Goal: Transaction & Acquisition: Obtain resource

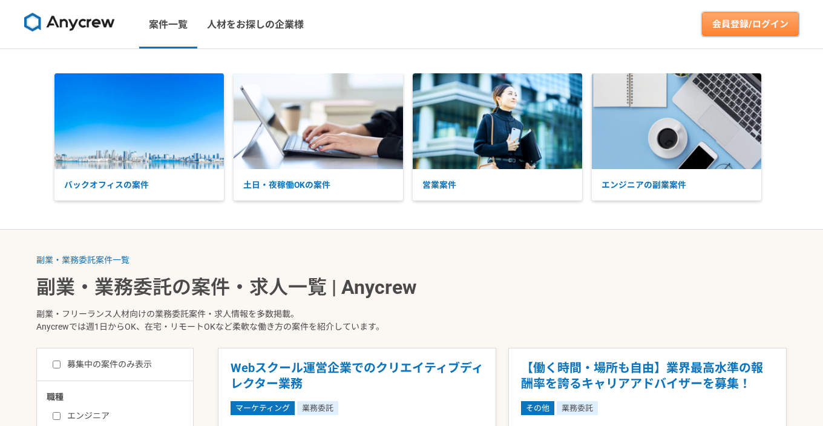
click at [737, 23] on link "会員登録/ログイン" at bounding box center [750, 24] width 97 height 24
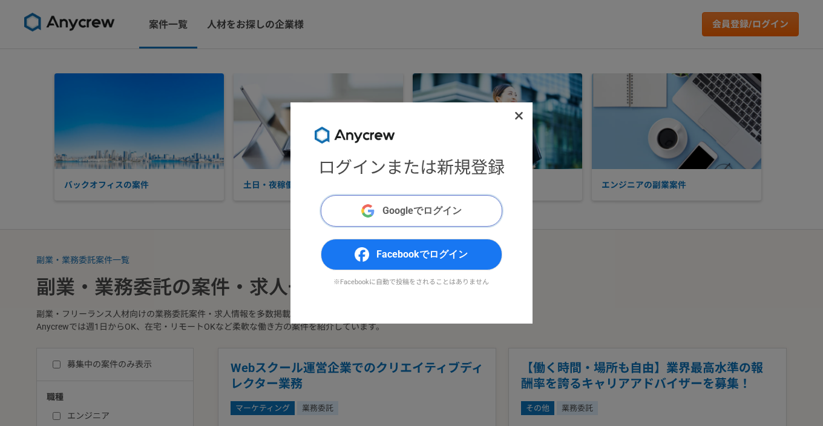
click at [414, 221] on button "Googleでログイン" at bounding box center [412, 210] width 182 height 31
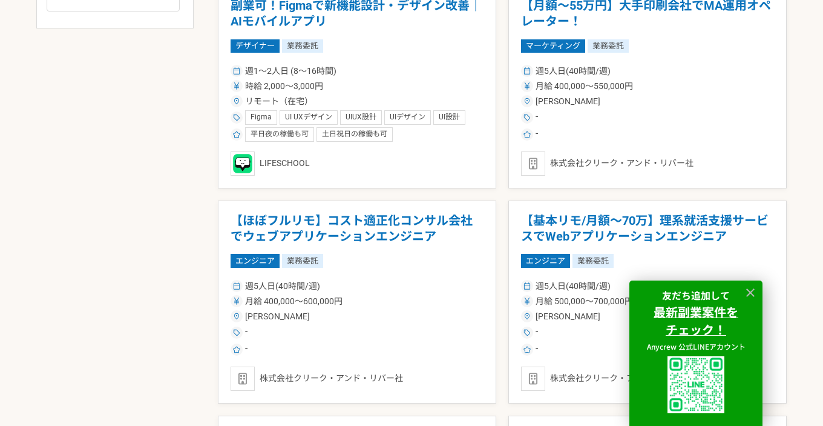
scroll to position [436, 0]
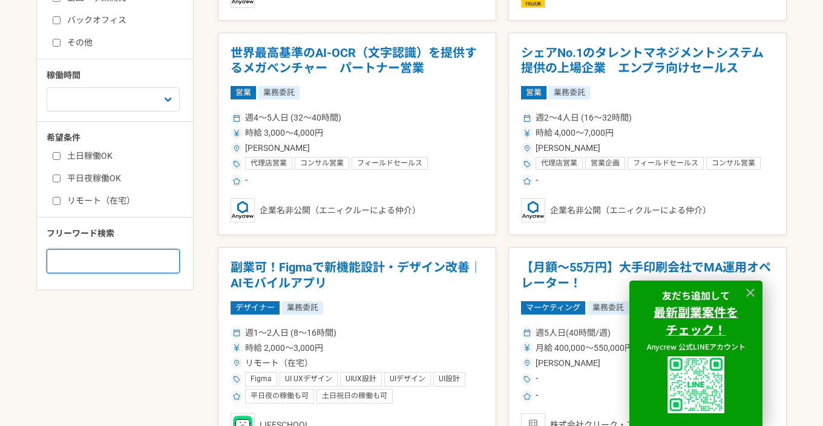
click at [69, 273] on input at bounding box center [113, 261] width 133 height 24
type input "r"
type input "リスティング広告"
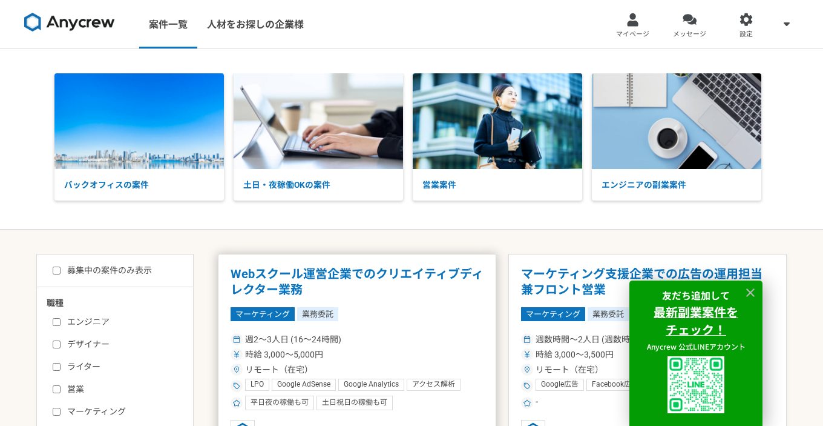
scroll to position [87, 0]
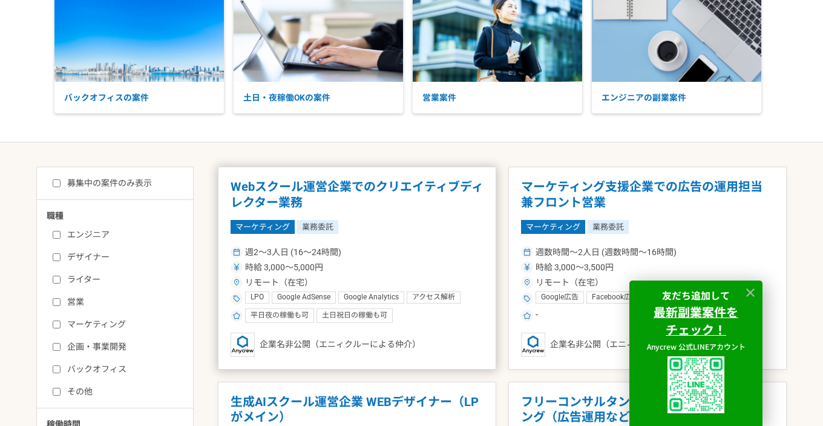
click at [364, 190] on h1 "Webスクール運営企業でのクリエイティブディレクター業務" at bounding box center [357, 194] width 253 height 31
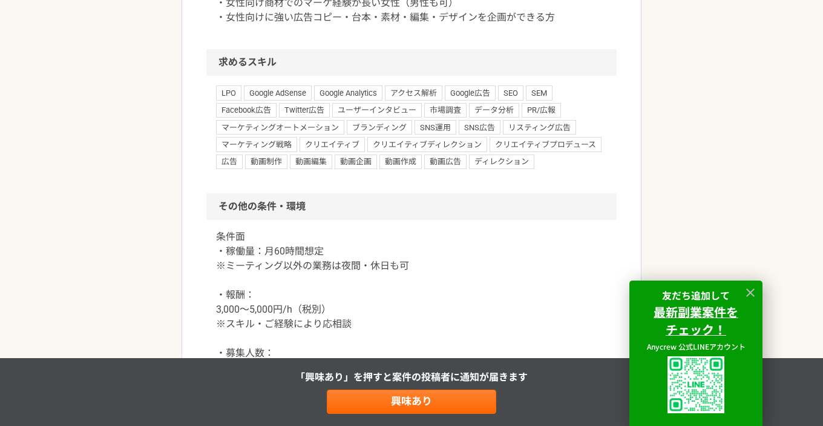
scroll to position [523, 0]
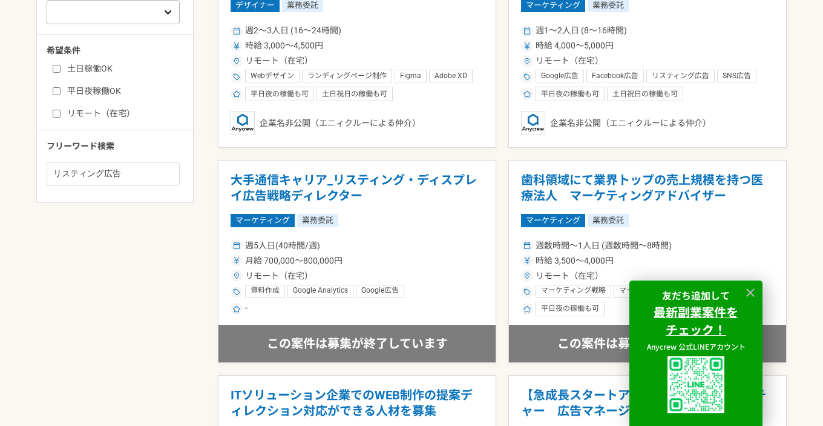
scroll to position [436, 0]
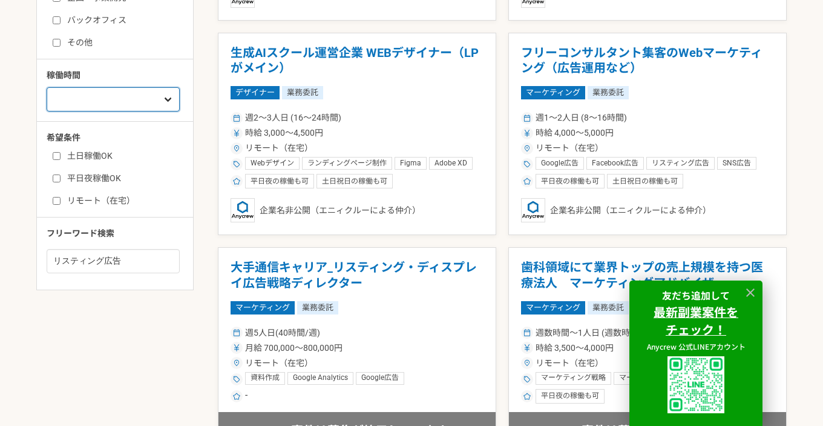
click at [47, 87] on select "週1人日（8時間）以下 週2人日（16時間）以下 週3人日（24時間）以下 週4人日（32時間）以下 週5人日（40時間）以下" at bounding box center [113, 99] width 133 height 24
click at [87, 96] on select "週1人日（8時間）以下 週2人日（16時間）以下 週3人日（24時間）以下 週4人日（32時間）以下 週5人日（40時間）以下" at bounding box center [113, 99] width 133 height 24
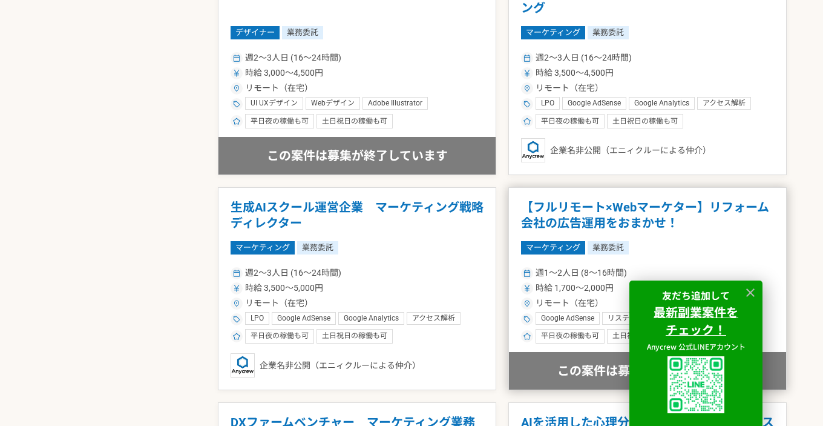
scroll to position [1657, 0]
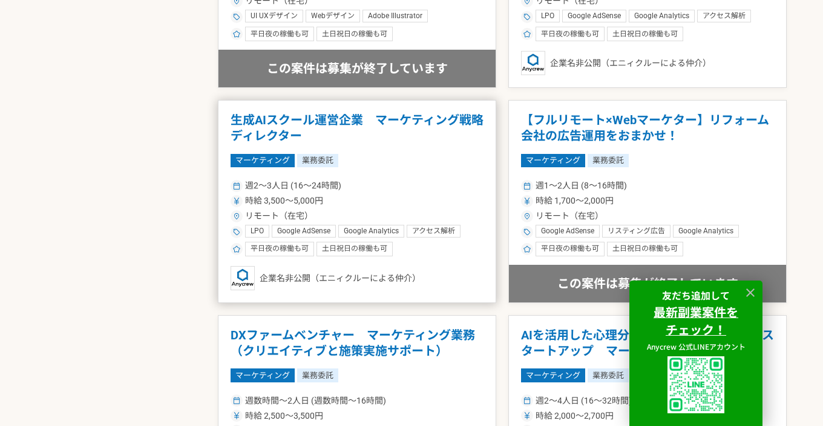
click at [387, 120] on h1 "生成AIスクール運営企業　マーケティング戦略ディレクター" at bounding box center [357, 128] width 253 height 31
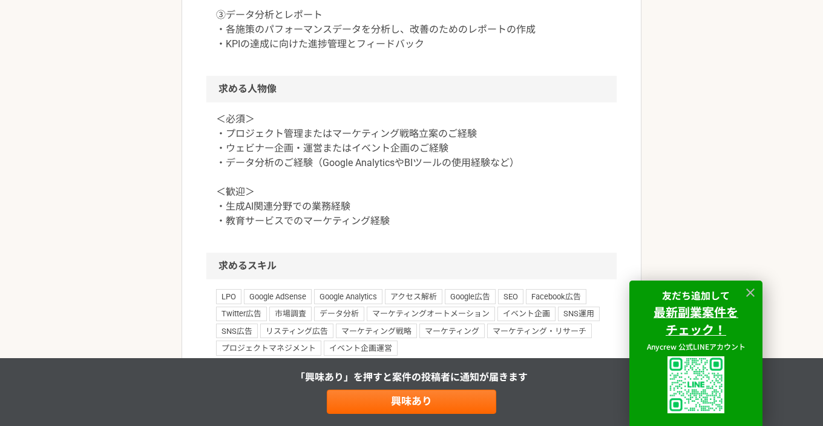
scroll to position [697, 0]
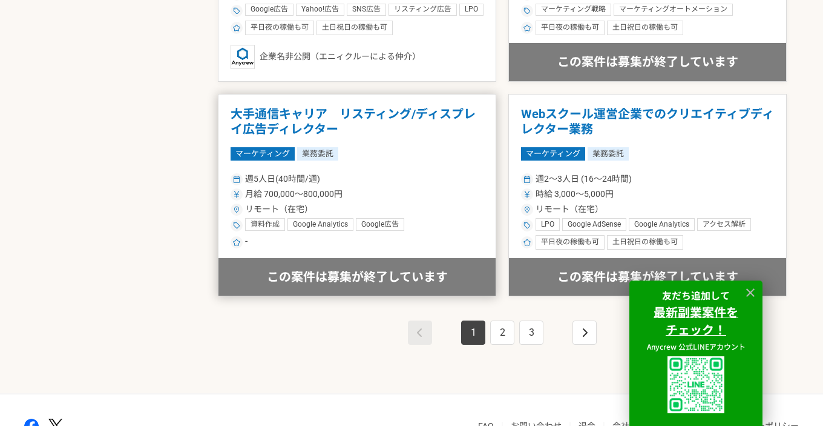
scroll to position [2161, 0]
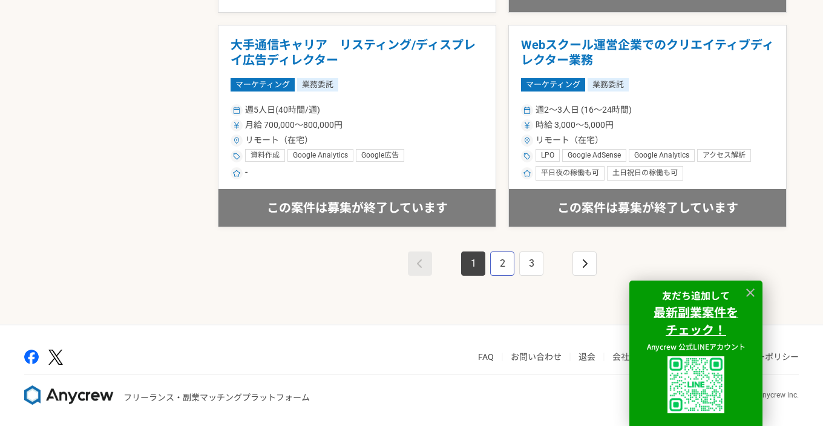
click at [497, 258] on link "2" at bounding box center [502, 263] width 24 height 24
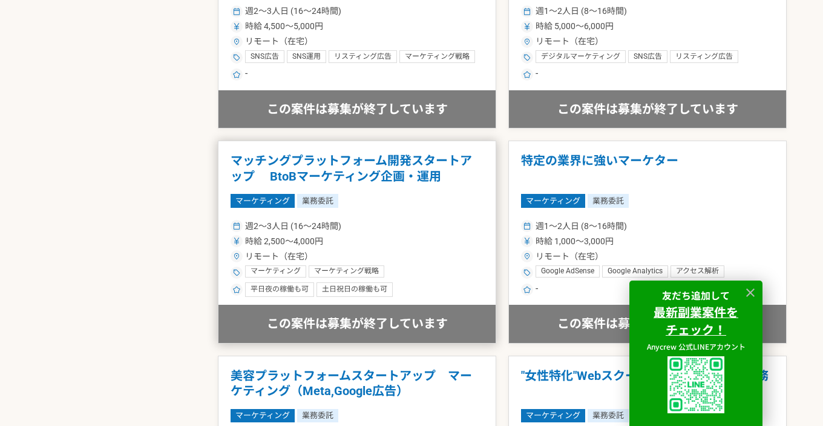
scroll to position [2161, 0]
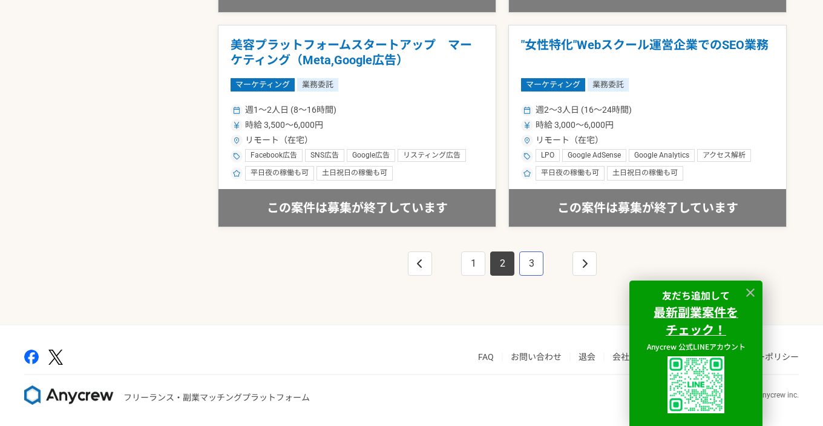
click at [534, 264] on link "3" at bounding box center [531, 263] width 24 height 24
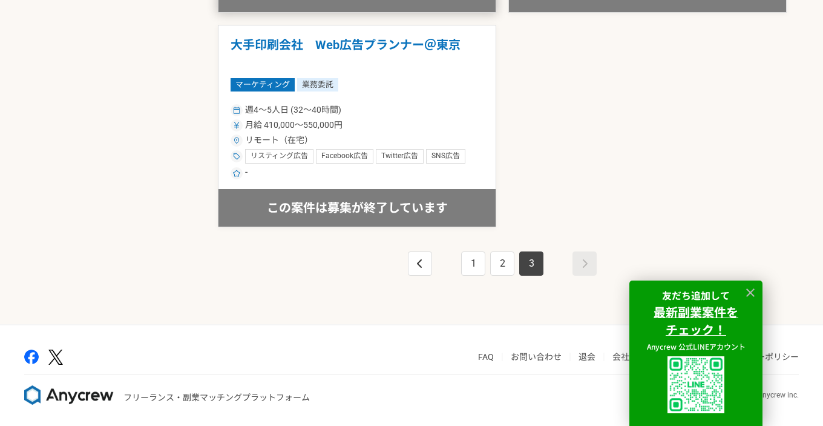
scroll to position [1900, 0]
